Goal: Navigation & Orientation: Find specific page/section

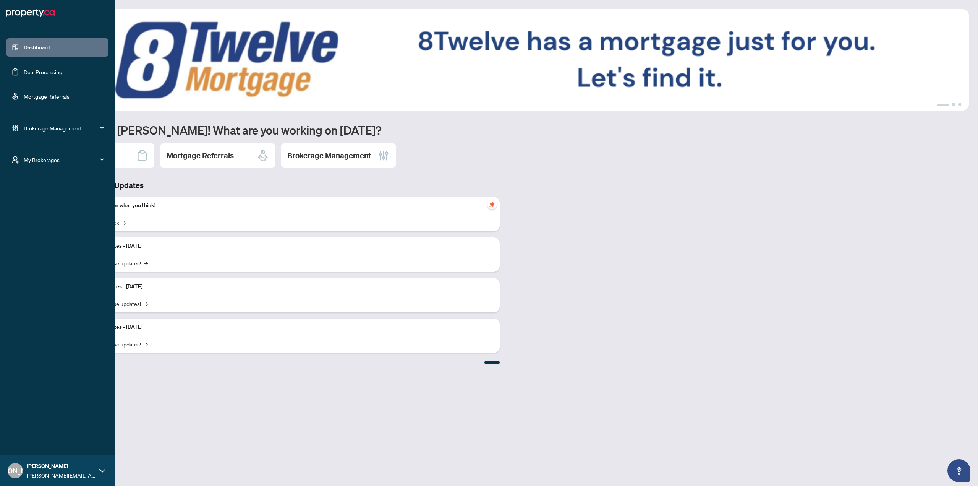
click at [25, 160] on span "My Brokerages" at bounding box center [63, 159] width 79 height 8
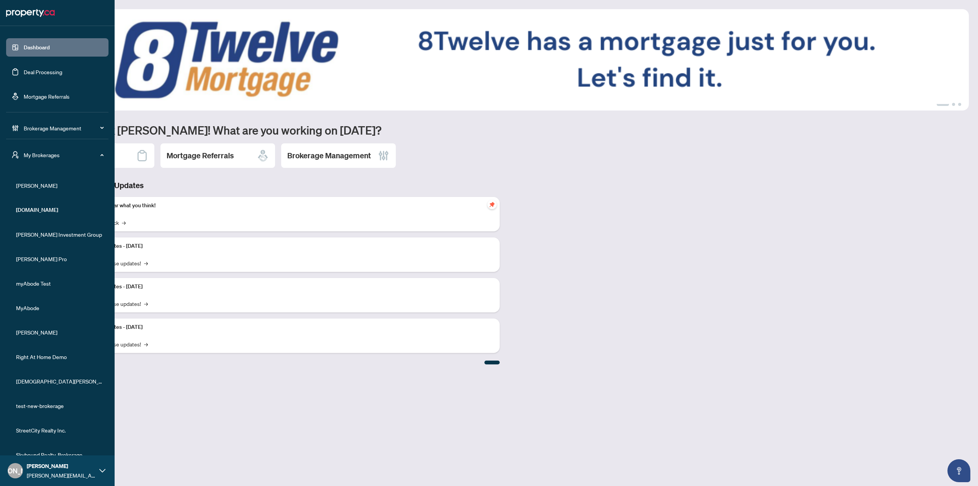
click at [36, 187] on span "[PERSON_NAME]" at bounding box center [59, 185] width 87 height 8
